Goal: Communication & Community: Answer question/provide support

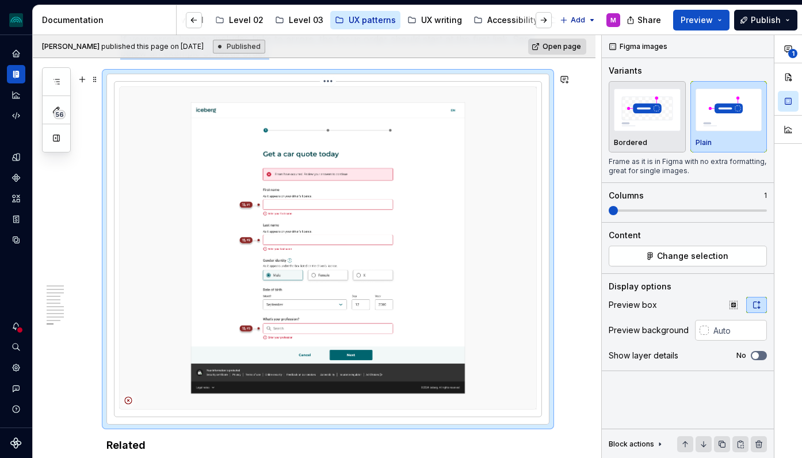
scroll to position [2559, 0]
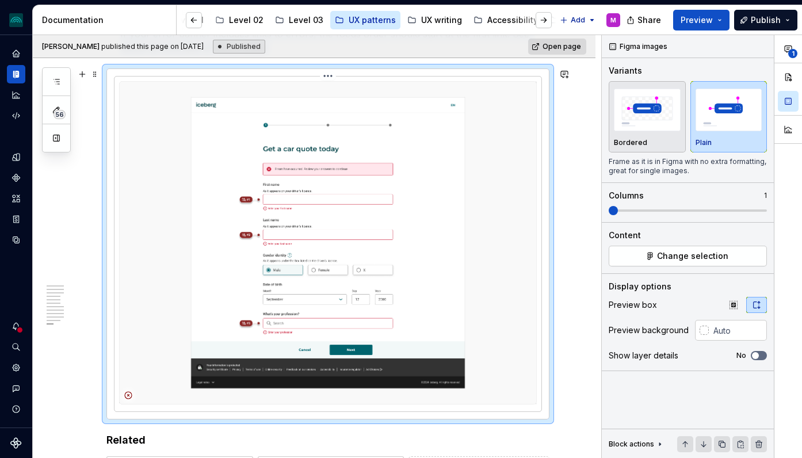
click at [380, 170] on img at bounding box center [328, 242] width 418 height 323
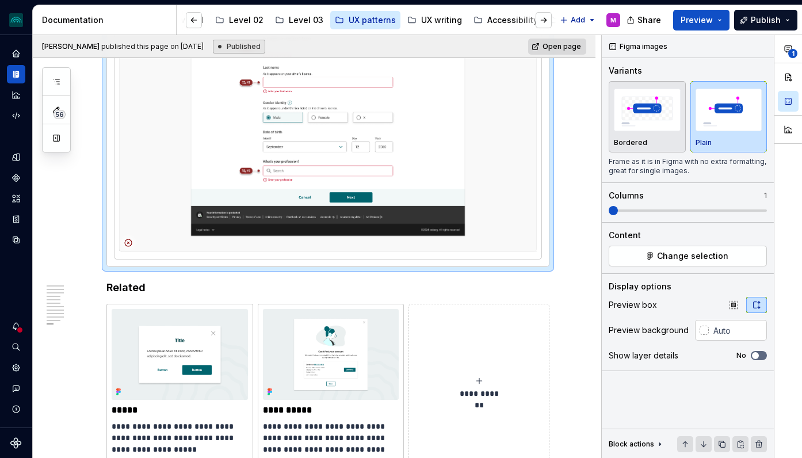
scroll to position [2714, 0]
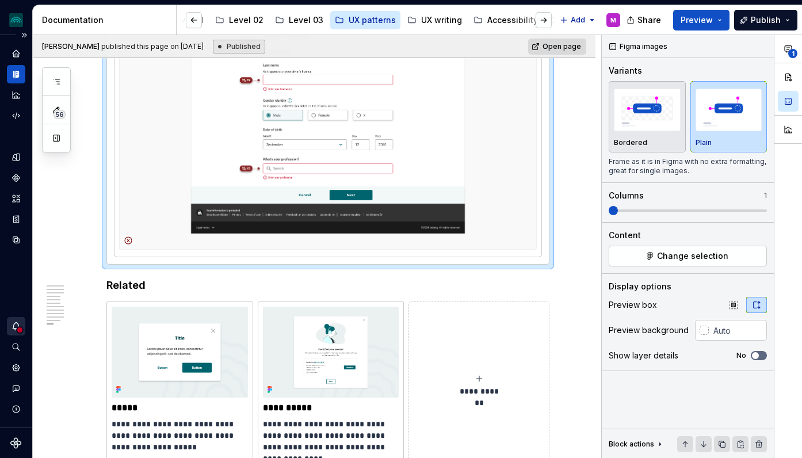
click at [11, 331] on icon "Notifications" at bounding box center [16, 326] width 10 height 10
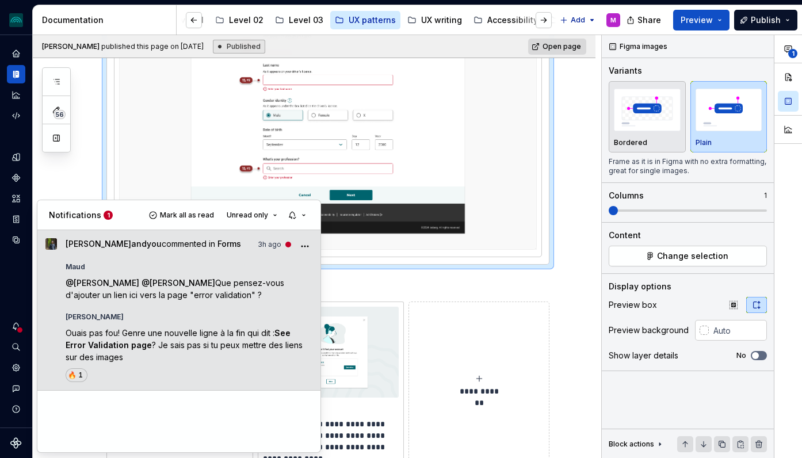
click at [166, 302] on div "[PERSON_NAME] @ [PERSON_NAME] @ [PERSON_NAME] Que pensez-vous d'ajouter un lien…" at bounding box center [189, 320] width 247 height 124
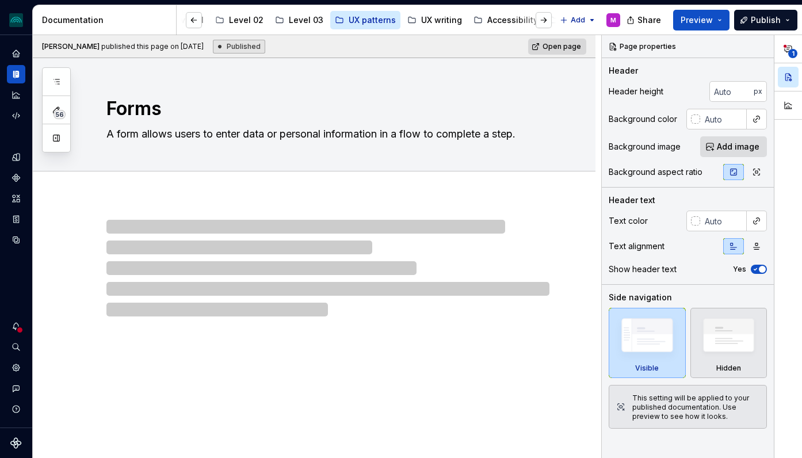
type textarea "*"
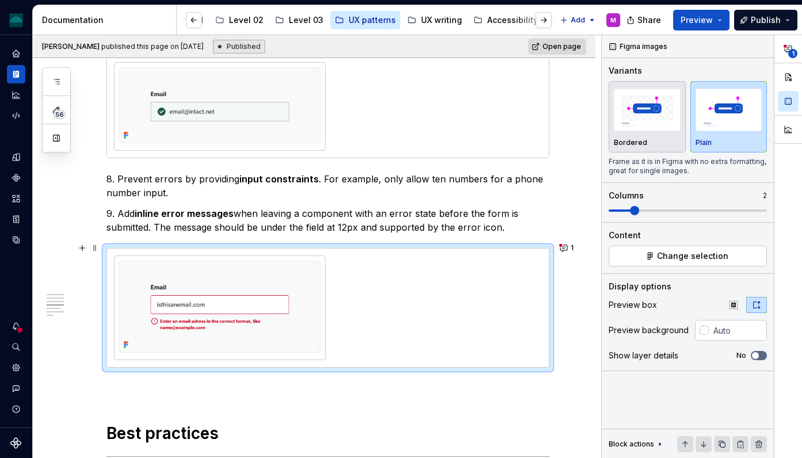
scroll to position [1494, 0]
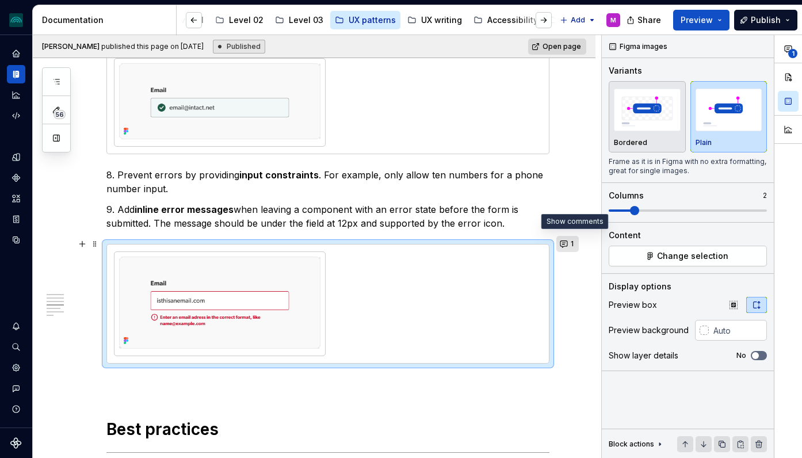
click at [571, 242] on button "1" at bounding box center [567, 244] width 22 height 16
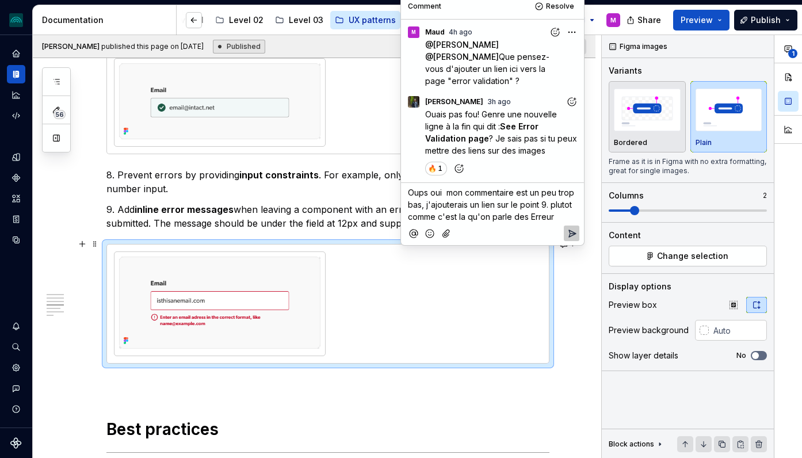
click at [426, 228] on icon "Add emoji" at bounding box center [430, 234] width 12 height 12
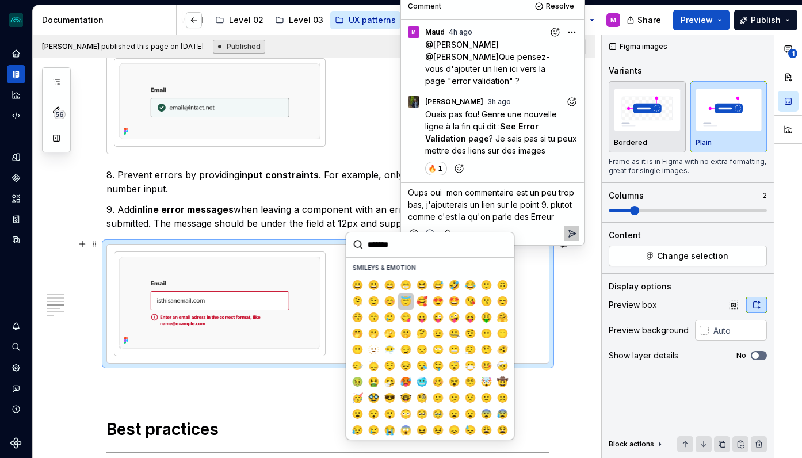
click at [405, 304] on span "😇" at bounding box center [406, 302] width 9 height 12
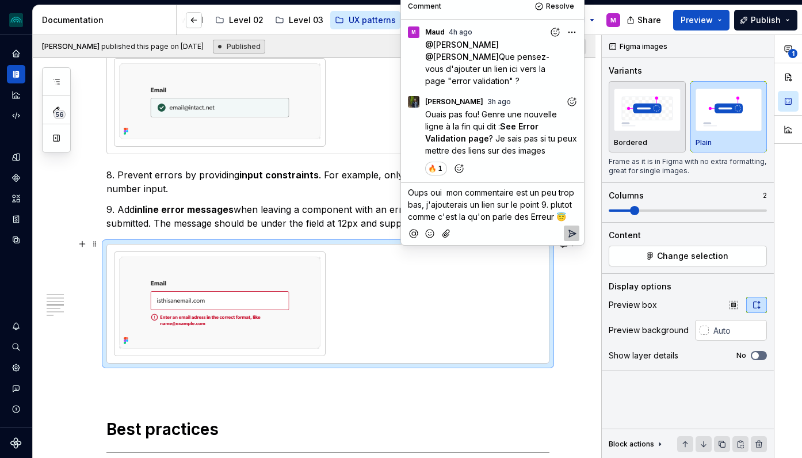
click at [547, 193] on span "Oups oui mon commentaire est un peu trop bas, j'ajouterais un lien sur le point…" at bounding box center [492, 205] width 169 height 34
click at [498, 193] on span "Oups oui mon commentaire est un peu trop bas, j'ajouterais un lien sur le point…" at bounding box center [492, 205] width 169 height 34
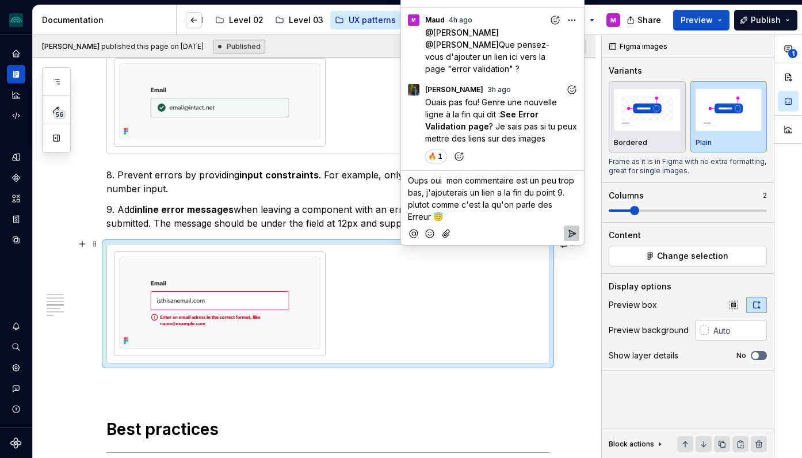
click at [429, 192] on span "Oups oui mon commentaire est un peu trop bas, j'ajouterais un lien a la fin du …" at bounding box center [492, 199] width 169 height 46
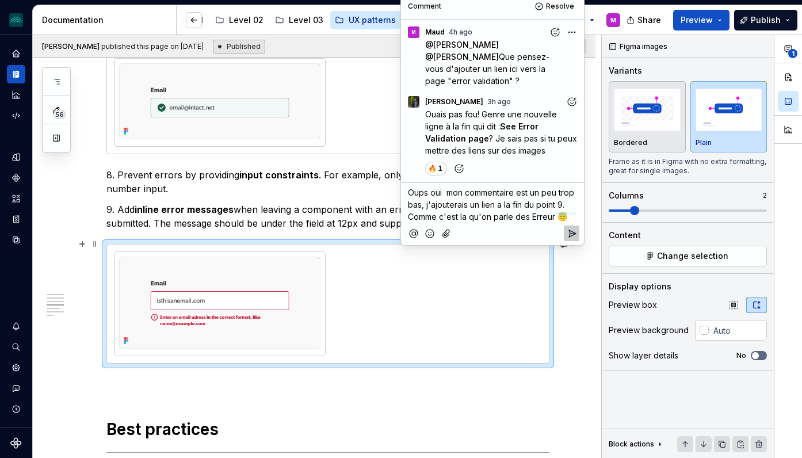
click at [565, 228] on button "Reply" at bounding box center [572, 234] width 16 height 16
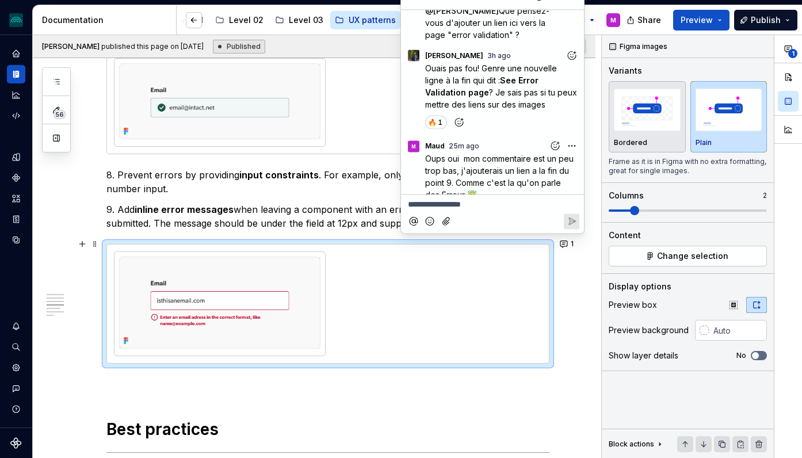
type textarea "*"
